Goal: Task Accomplishment & Management: Manage account settings

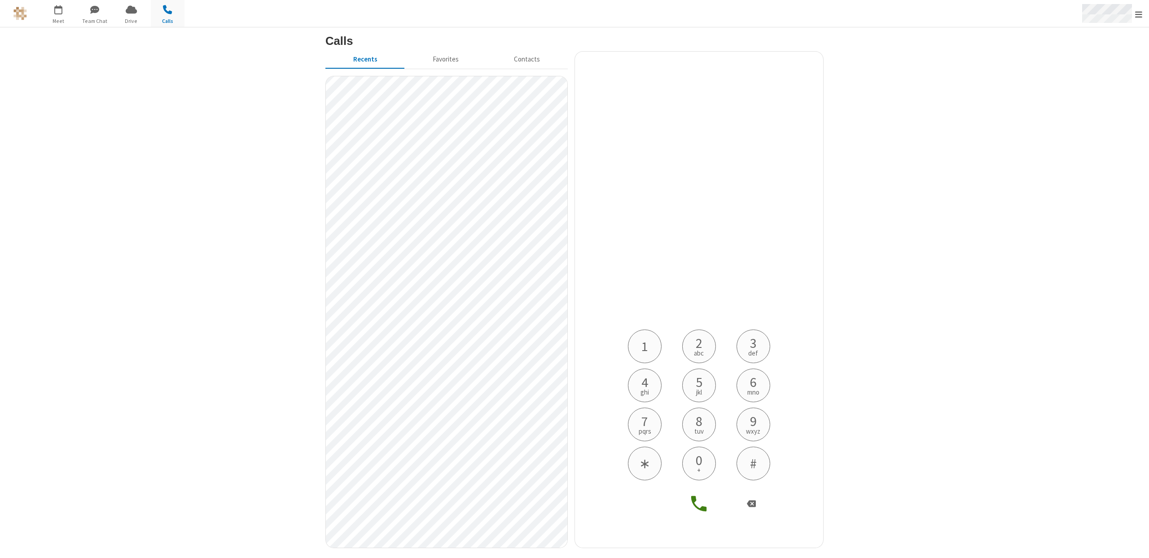
click at [1139, 12] on span "Open menu" at bounding box center [1138, 14] width 7 height 9
click at [1059, 89] on link "Admin & billing" at bounding box center [1086, 94] width 125 height 24
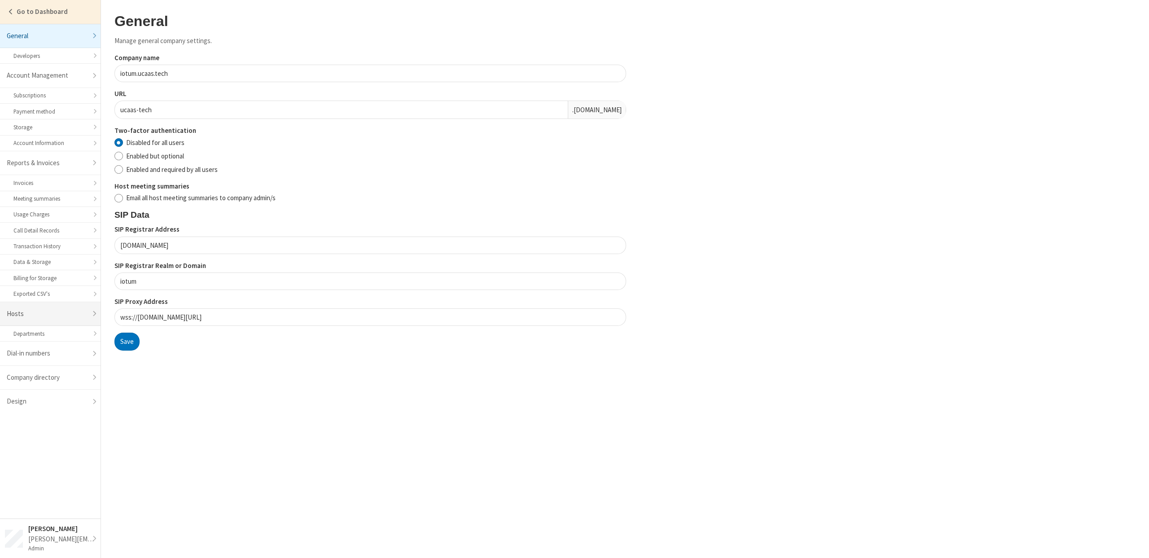
click at [22, 315] on link "Hosts" at bounding box center [50, 314] width 101 height 24
select select "25"
